Goal: Task Accomplishment & Management: Use online tool/utility

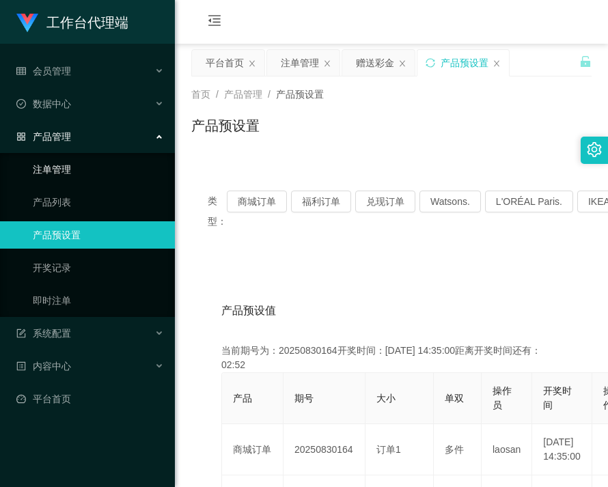
scroll to position [273, 0]
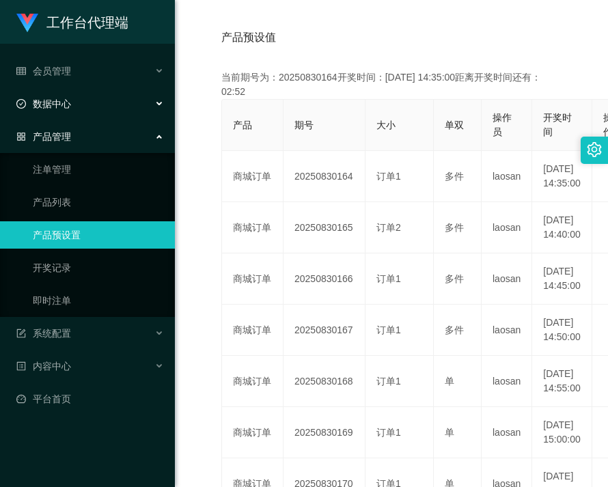
click at [72, 113] on div "数据中心" at bounding box center [87, 103] width 175 height 27
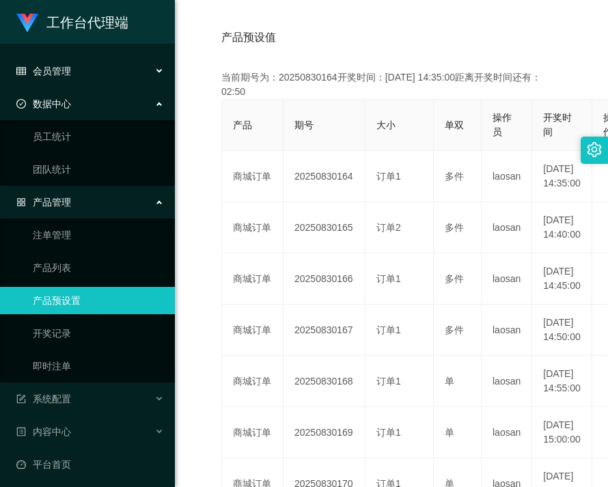
click at [100, 74] on div "会员管理" at bounding box center [87, 70] width 175 height 27
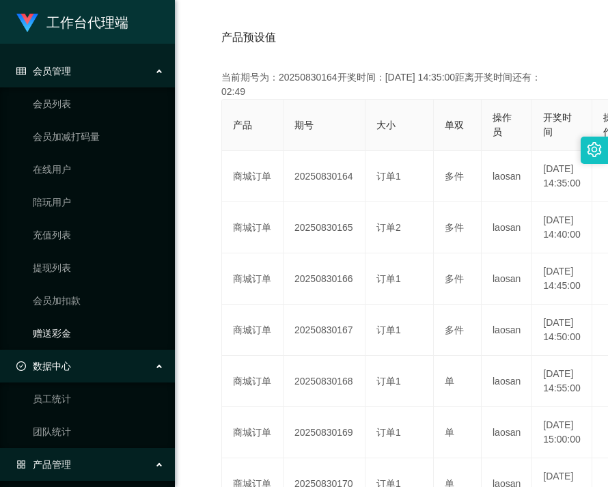
click at [78, 340] on link "赠送彩金" at bounding box center [98, 333] width 131 height 27
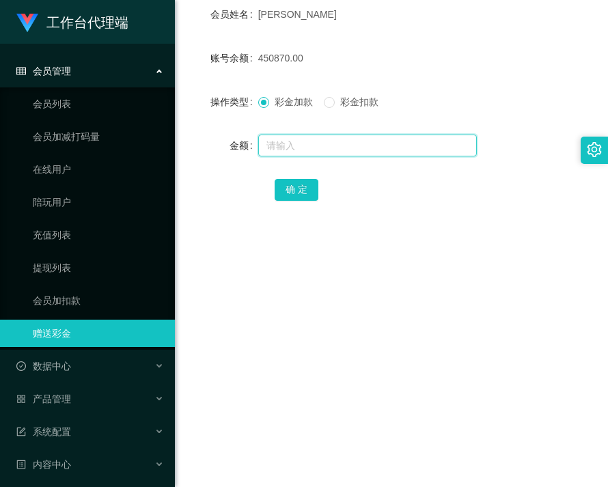
click at [273, 141] on input "text" at bounding box center [367, 146] width 219 height 22
paste input "JH"
type input "JH"
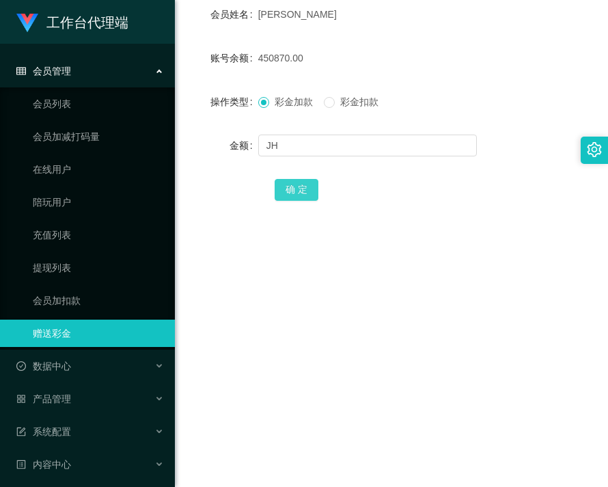
click at [293, 184] on button "确 定" at bounding box center [297, 190] width 44 height 22
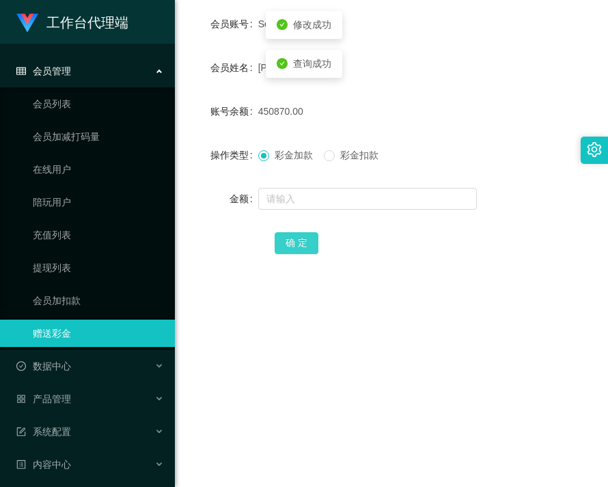
scroll to position [137, 0]
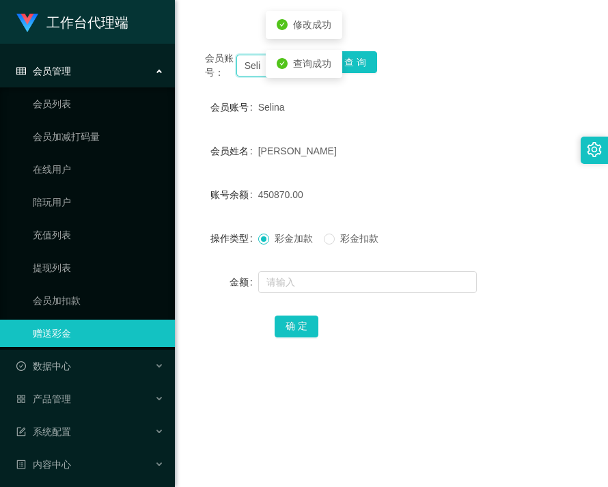
click at [249, 70] on input "Selina" at bounding box center [252, 66] width 33 height 22
paste input "JH"
type input "JH"
click at [351, 64] on button "查 询" at bounding box center [355, 62] width 44 height 22
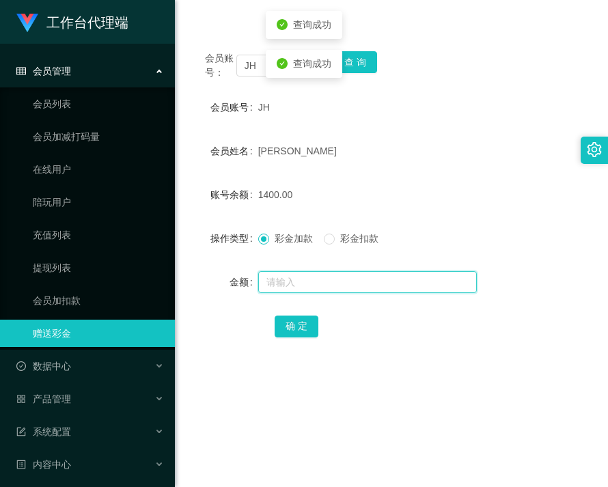
click at [329, 279] on input "text" at bounding box center [367, 282] width 219 height 22
type input "2600"
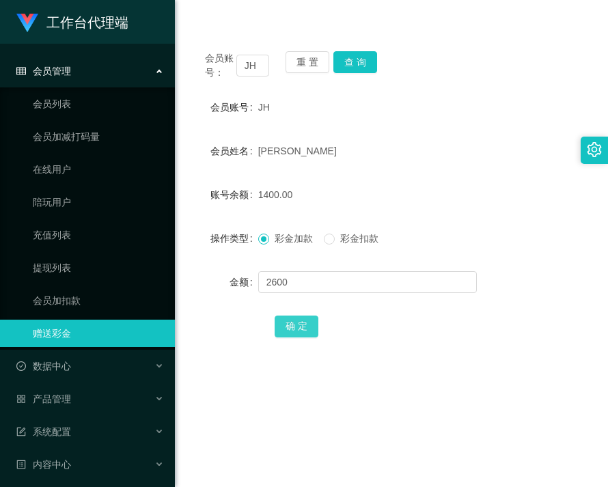
drag, startPoint x: 296, startPoint y: 321, endPoint x: 328, endPoint y: 316, distance: 32.5
click at [296, 321] on button "确 定" at bounding box center [297, 327] width 44 height 22
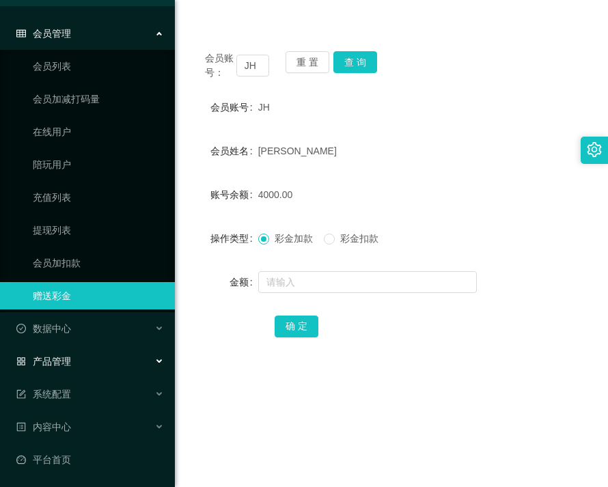
click at [77, 357] on div "产品管理" at bounding box center [87, 361] width 175 height 27
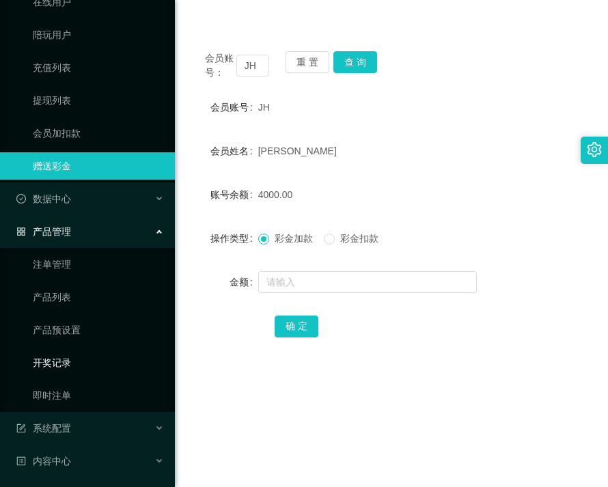
scroll to position [174, 0]
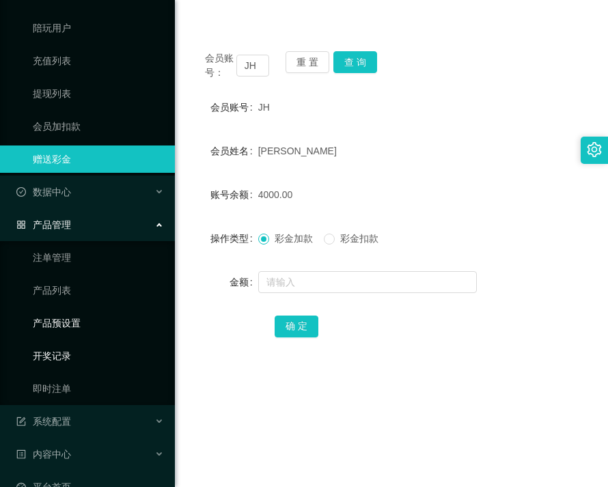
click at [70, 333] on link "产品预设置" at bounding box center [98, 323] width 131 height 27
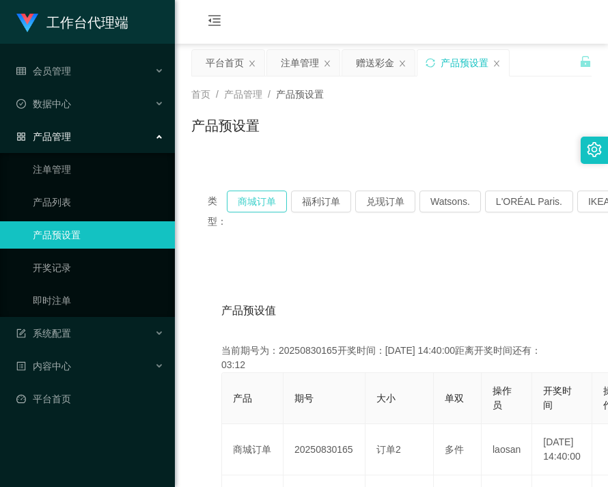
click at [269, 203] on button "商城订单" at bounding box center [257, 202] width 60 height 22
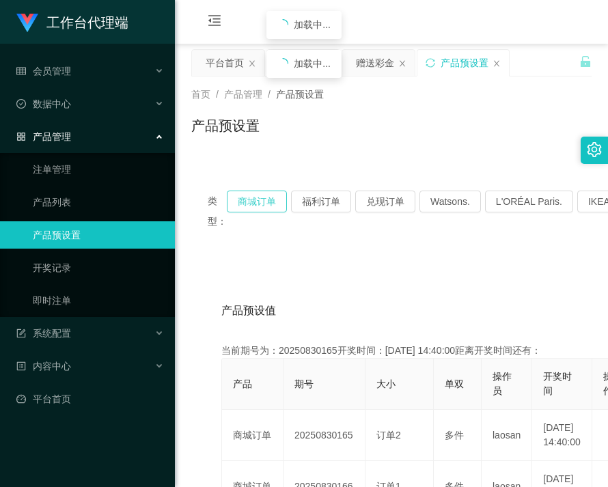
click at [269, 203] on button "商城订单" at bounding box center [257, 202] width 60 height 22
click at [327, 195] on button "福利订单" at bounding box center [321, 202] width 60 height 22
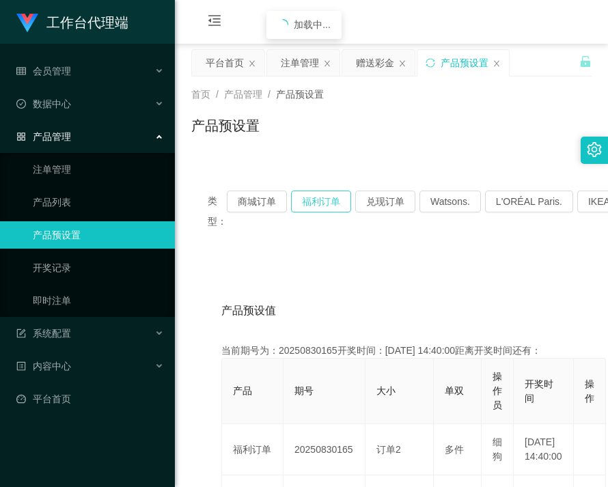
click at [327, 195] on button "福利订单" at bounding box center [321, 202] width 60 height 22
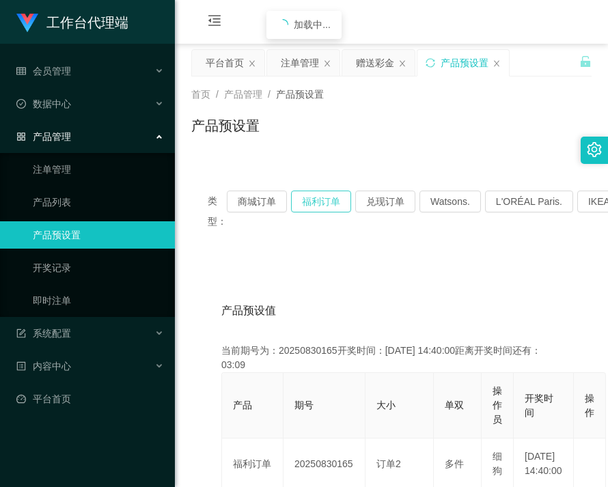
click at [327, 195] on button "福利订单" at bounding box center [321, 202] width 60 height 22
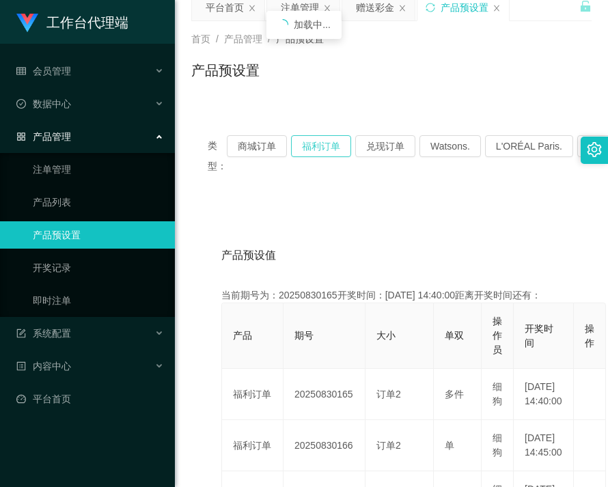
scroll to position [137, 0]
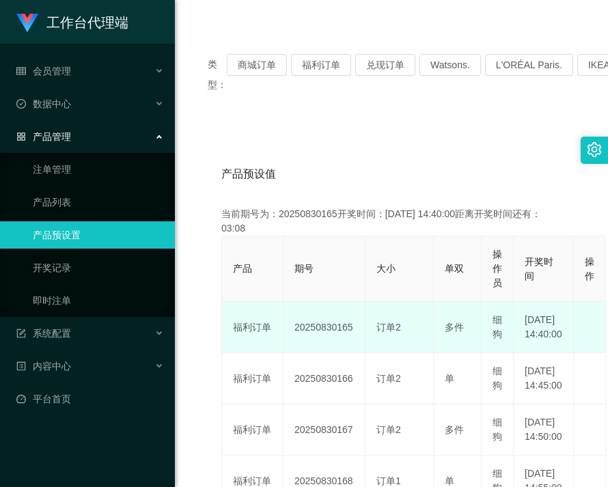
click at [314, 329] on td "20250830165" at bounding box center [325, 327] width 82 height 51
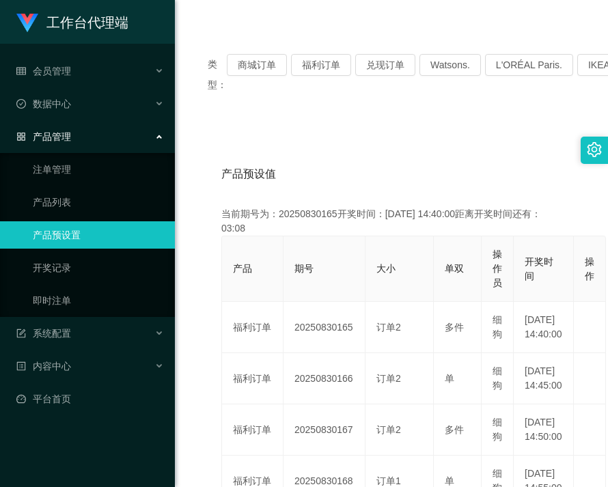
copy td "20250830165"
